Goal: Task Accomplishment & Management: Use online tool/utility

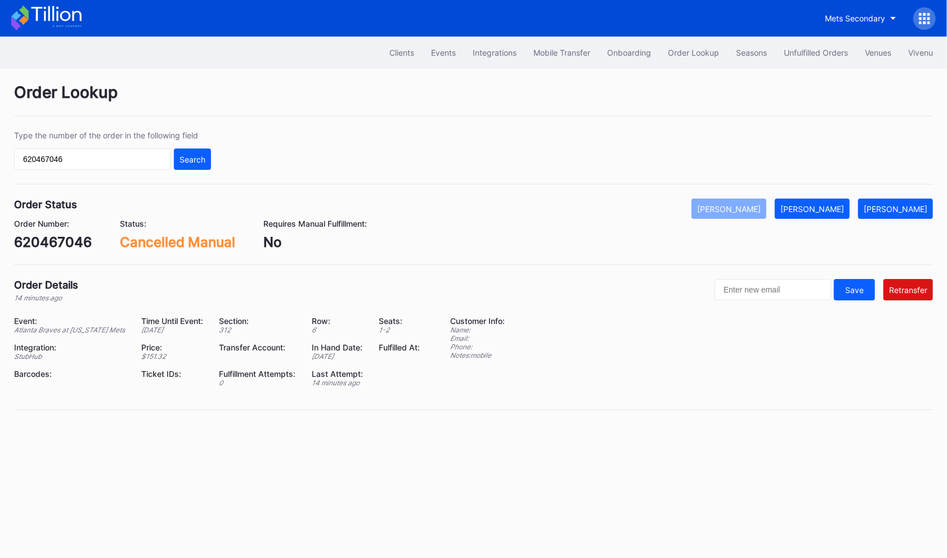
click at [808, 54] on div "Unfulfilled Orders" at bounding box center [816, 53] width 64 height 10
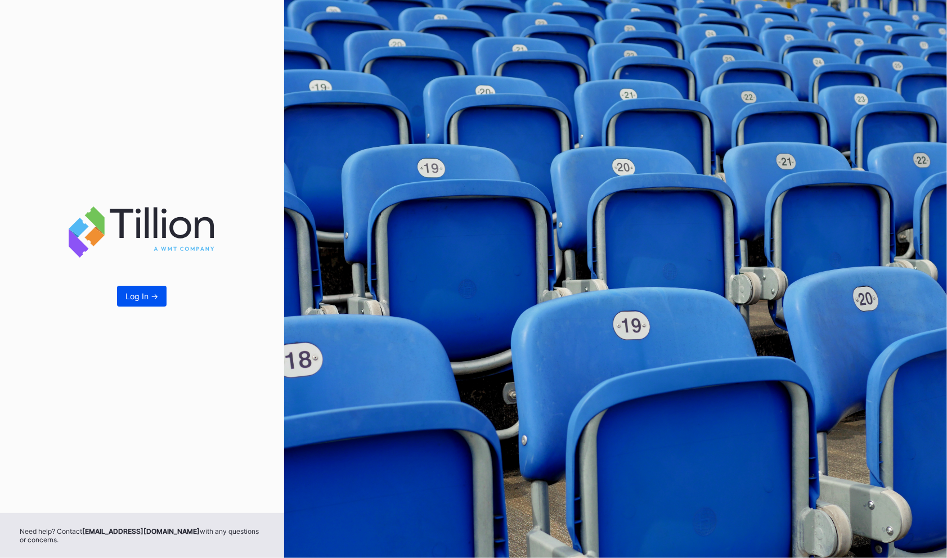
click at [148, 304] on button "Log In ->" at bounding box center [142, 296] width 50 height 21
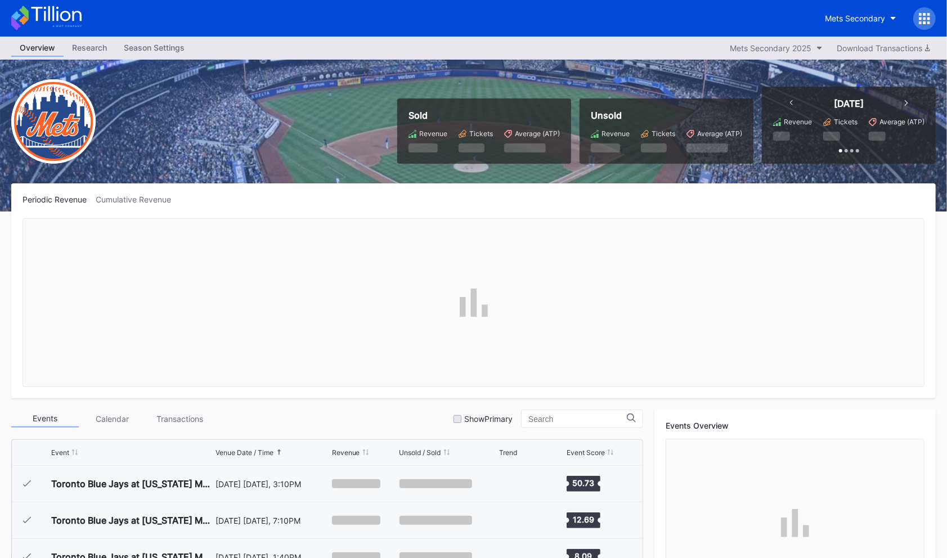
scroll to position [2158, 0]
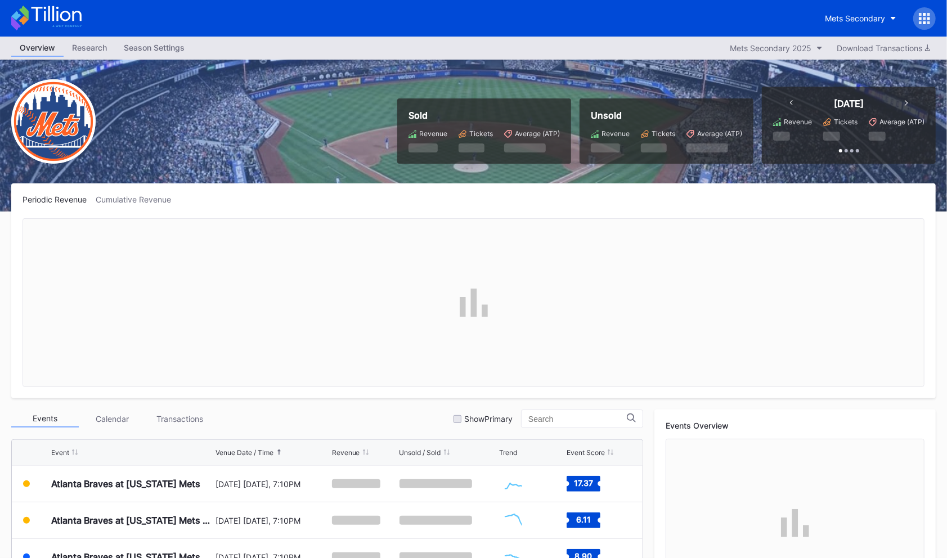
click at [928, 7] on div "Mets Secondary" at bounding box center [875, 18] width 119 height 23
click at [924, 17] on icon at bounding box center [924, 18] width 3 height 3
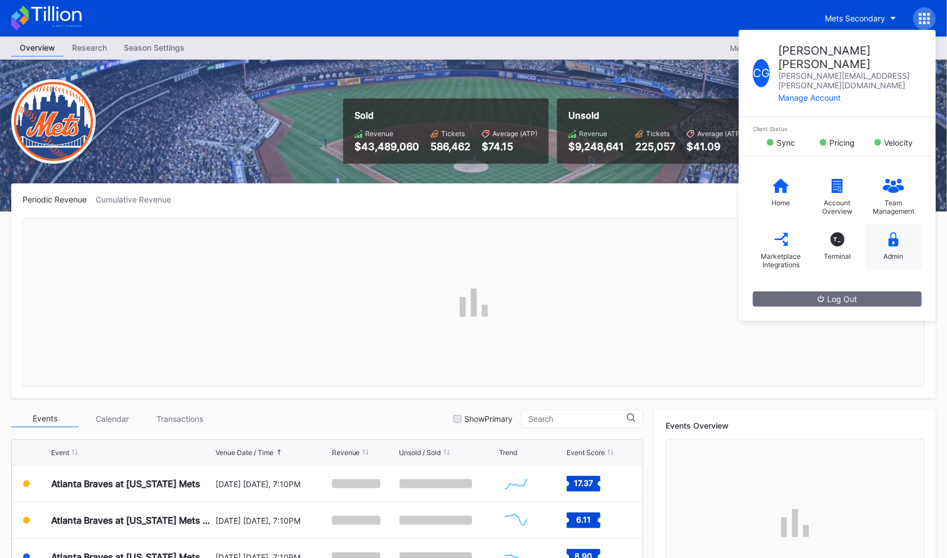
click at [899, 224] on div "Admin" at bounding box center [893, 246] width 56 height 45
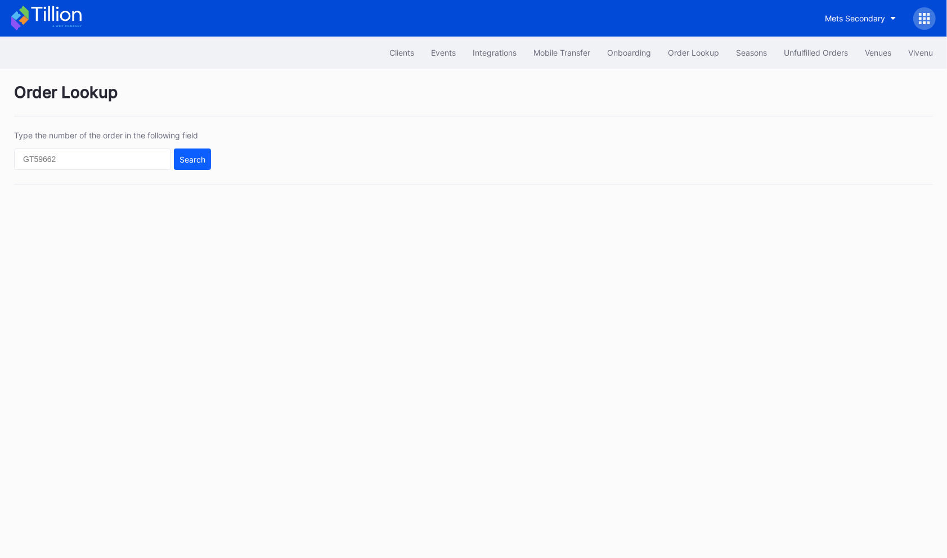
click at [810, 40] on div "Clients Events Integrations Mobile Transfer Onboarding Order Lookup Seasons Unf…" at bounding box center [473, 53] width 947 height 32
click at [810, 43] on button "Unfulfilled Orders" at bounding box center [815, 52] width 81 height 21
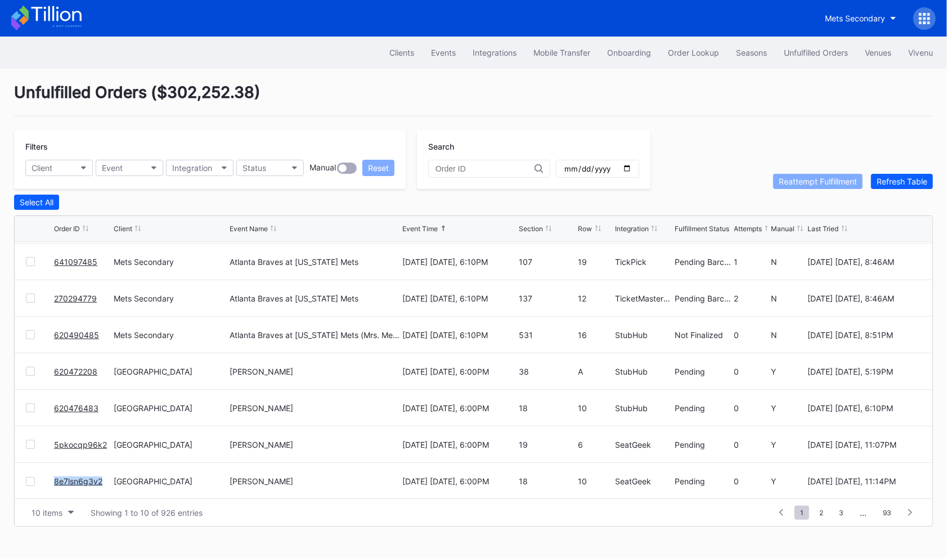
scroll to position [109, 0]
click at [826, 510] on span "2" at bounding box center [821, 513] width 15 height 14
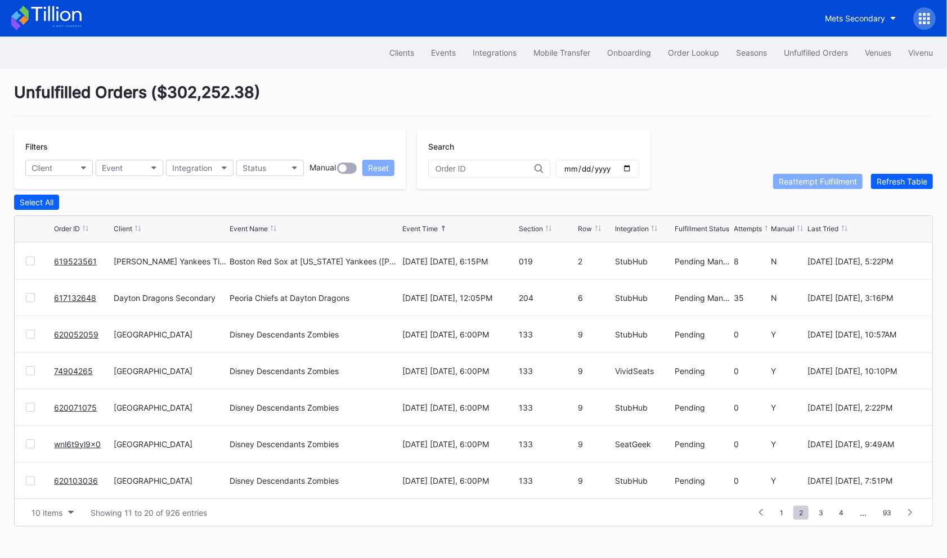
scroll to position [0, 0]
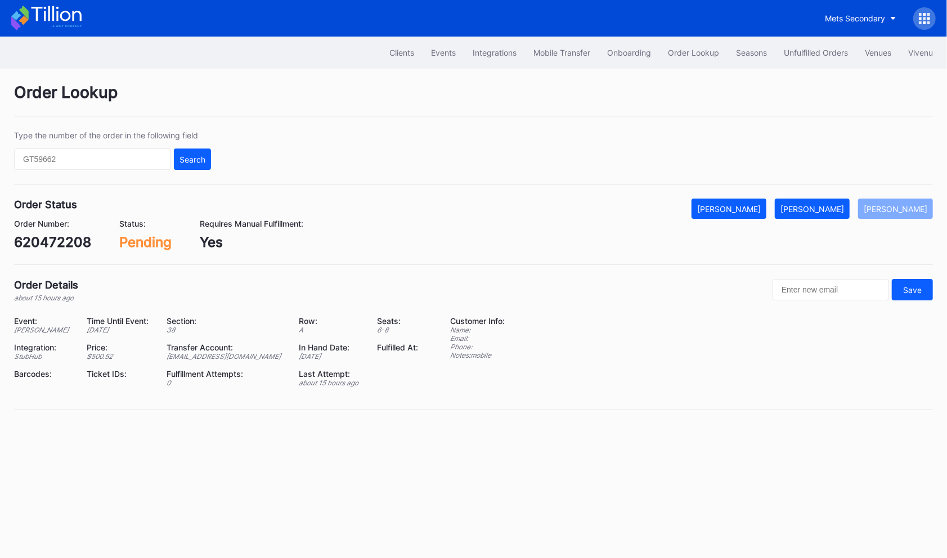
click at [75, 243] on div "620472208" at bounding box center [52, 242] width 77 height 16
copy div "620472208"
click at [838, 209] on div "Mark Fulfilled" at bounding box center [812, 209] width 64 height 10
click at [64, 245] on div "620476483" at bounding box center [52, 242] width 77 height 16
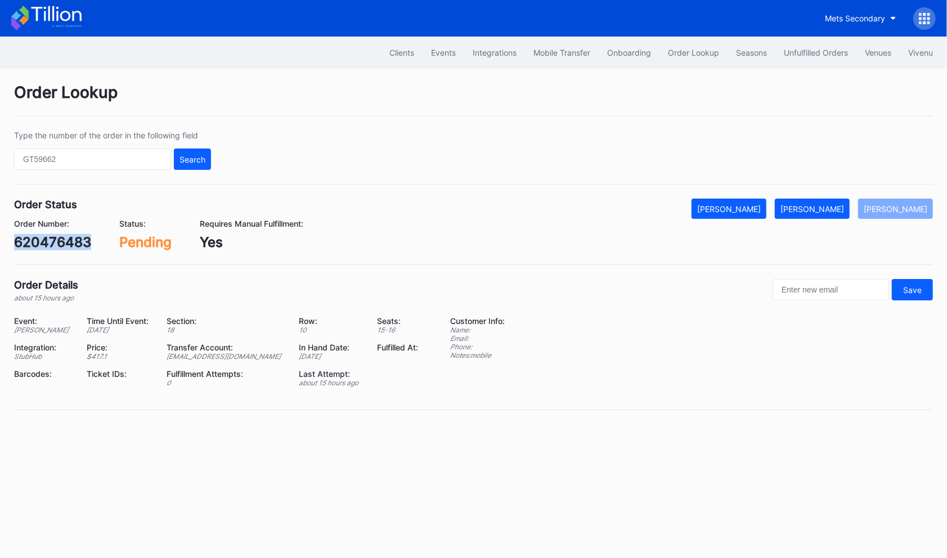
click at [64, 245] on div "620476483" at bounding box center [52, 242] width 77 height 16
copy div "620476483"
click at [843, 207] on div "[PERSON_NAME]" at bounding box center [812, 209] width 64 height 10
click at [79, 237] on div "5pkocqp96k2" at bounding box center [58, 242] width 89 height 16
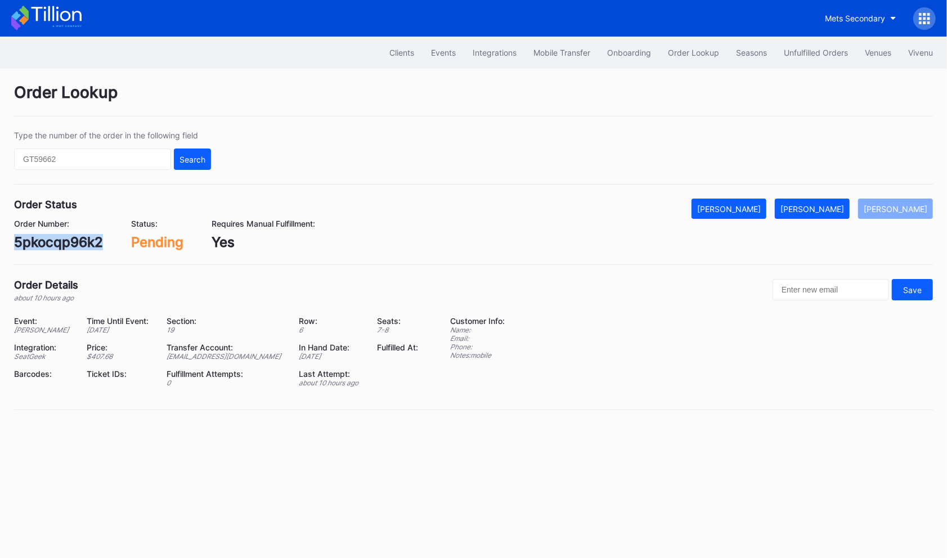
copy div "5pkocqp96k2"
click at [824, 208] on div "[PERSON_NAME]" at bounding box center [812, 209] width 64 height 10
click at [62, 241] on div "8e7lsn6g3v2" at bounding box center [56, 242] width 84 height 16
copy div "8e7lsn6g3v2"
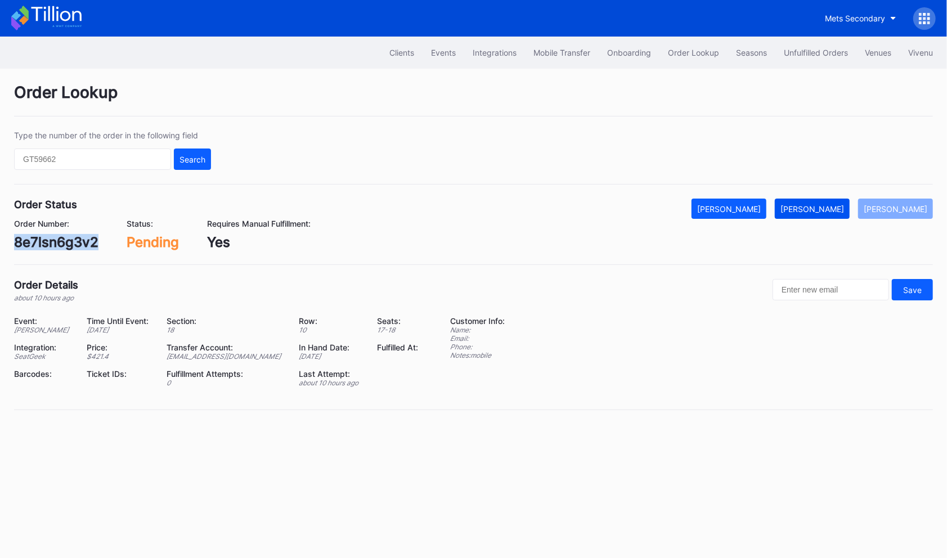
click at [818, 204] on div "[PERSON_NAME]" at bounding box center [812, 209] width 64 height 10
click at [39, 244] on div "74975493" at bounding box center [47, 242] width 67 height 16
copy div "74975493"
click at [838, 210] on div "[PERSON_NAME]" at bounding box center [812, 209] width 64 height 10
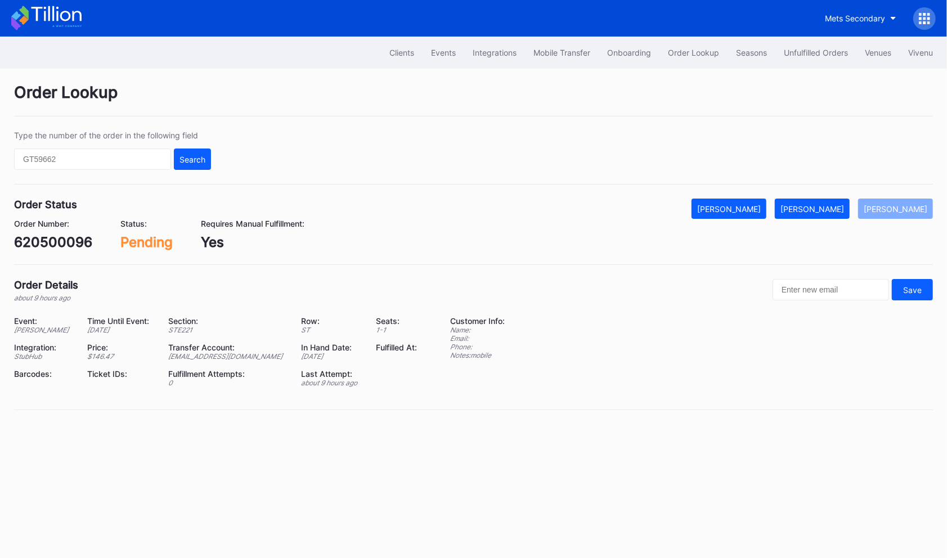
click at [63, 249] on div "Order Status Mark Cancelled Mark Fulfilled Mark Pending Order Number: 620500096…" at bounding box center [473, 232] width 919 height 66
click at [60, 242] on div "620500096" at bounding box center [53, 242] width 78 height 16
copy div "620500096"
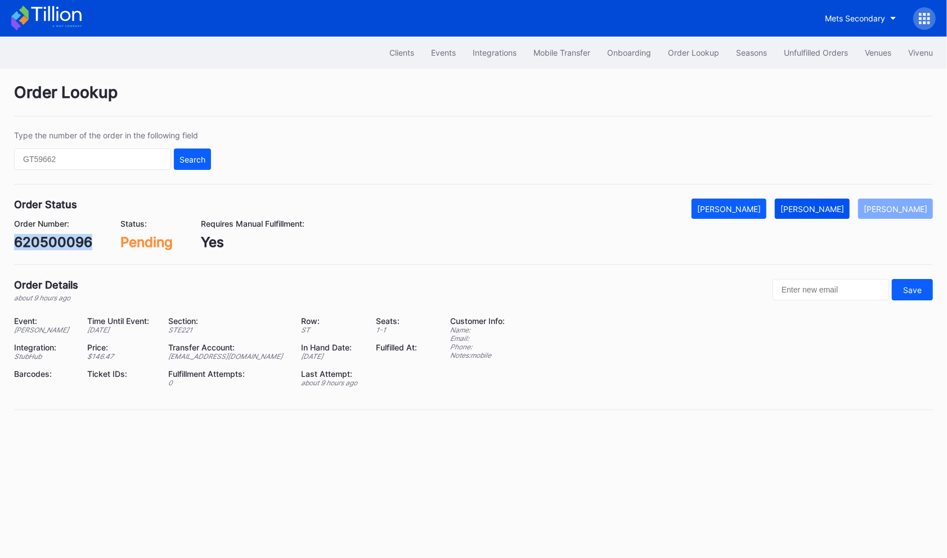
click at [837, 206] on div "Mark Fulfilled" at bounding box center [812, 209] width 64 height 10
click at [51, 243] on div "620501106" at bounding box center [50, 242] width 73 height 16
copy div "620501106"
click at [844, 209] on div "[PERSON_NAME]" at bounding box center [812, 209] width 64 height 10
